Goal: Information Seeking & Learning: Learn about a topic

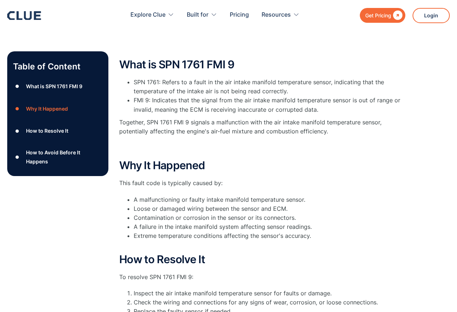
scroll to position [108, 0]
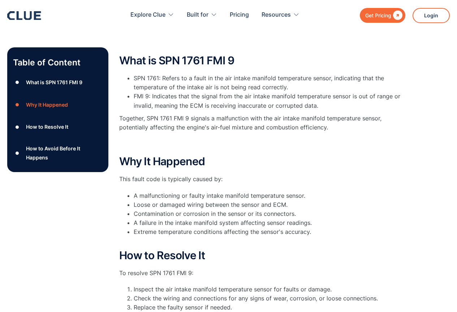
drag, startPoint x: 191, startPoint y: 232, endPoint x: 106, endPoint y: 222, distance: 85.5
click at [106, 222] on div "Table of Content ● What is SPN 1761 FMI 9 ● Why It Happened ● How to Resolve It…" at bounding box center [57, 235] width 101 height 376
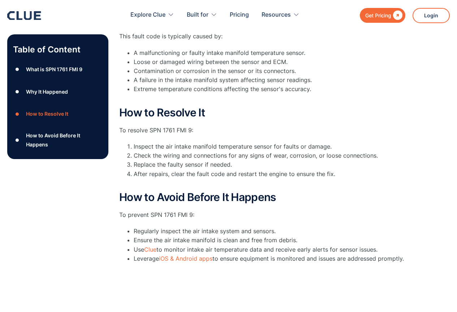
scroll to position [253, 0]
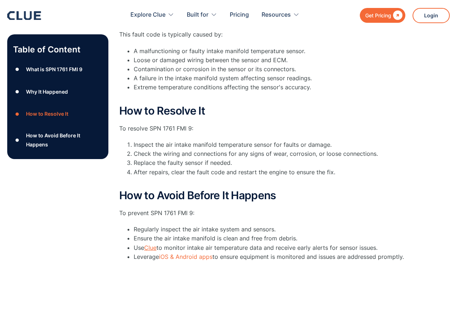
click at [153, 244] on link "Clue" at bounding box center [150, 247] width 12 height 7
